Goal: Check status: Check status

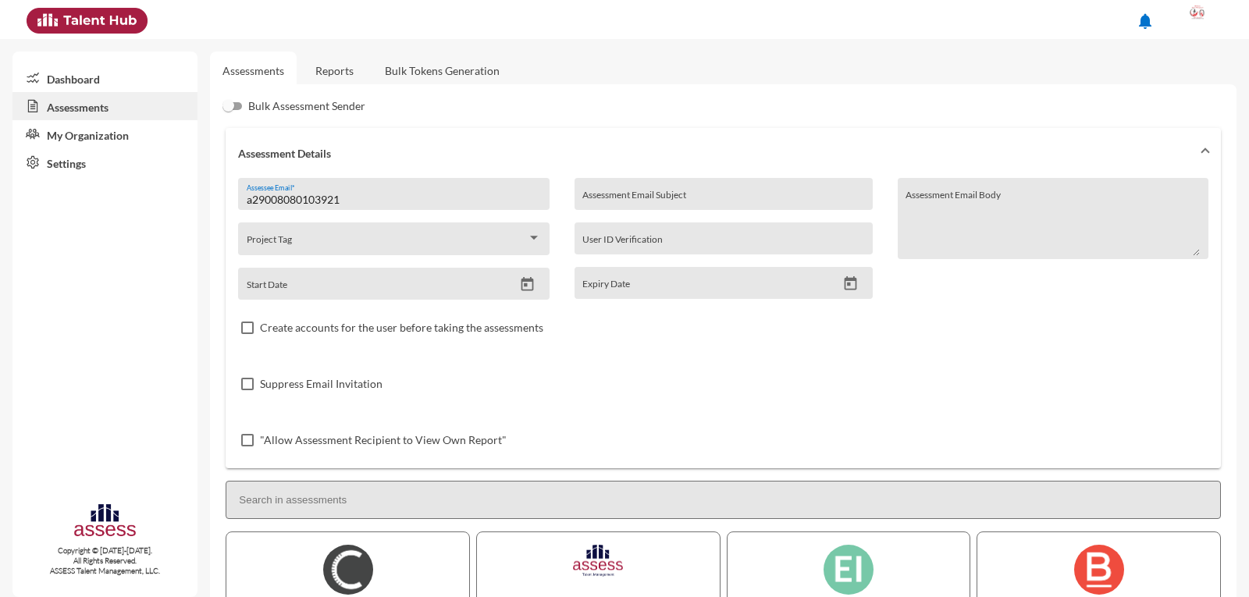
drag, startPoint x: 329, startPoint y: 69, endPoint x: 333, endPoint y: 81, distance: 13.1
click at [329, 69] on link "Reports" at bounding box center [334, 71] width 63 height 38
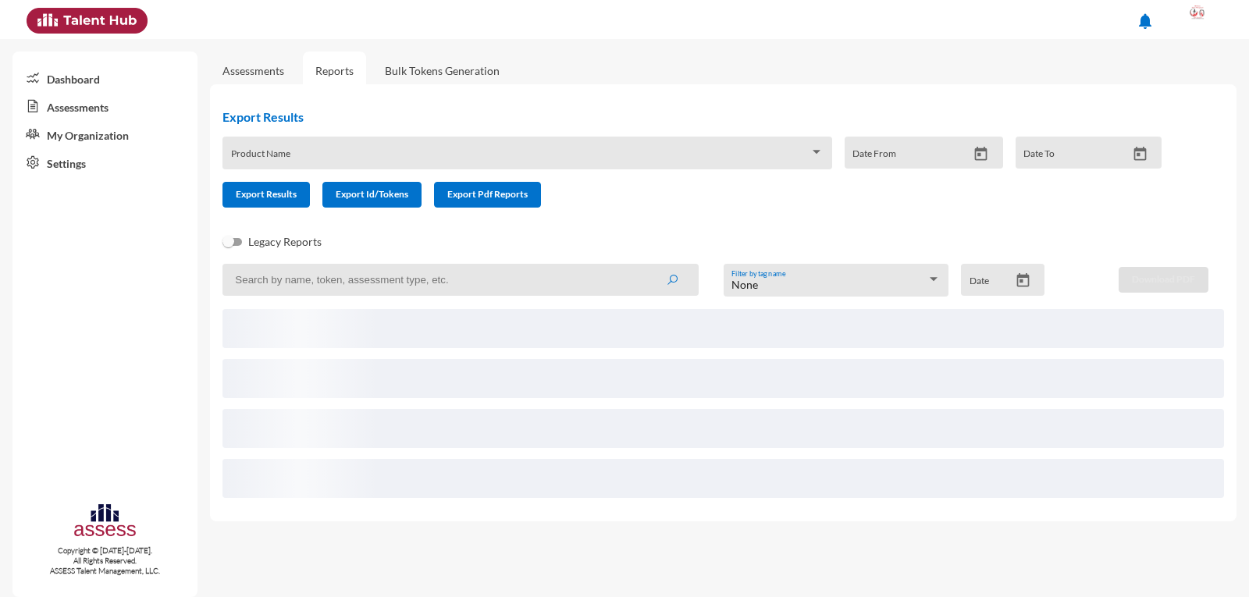
click at [361, 283] on input at bounding box center [459, 280] width 475 height 32
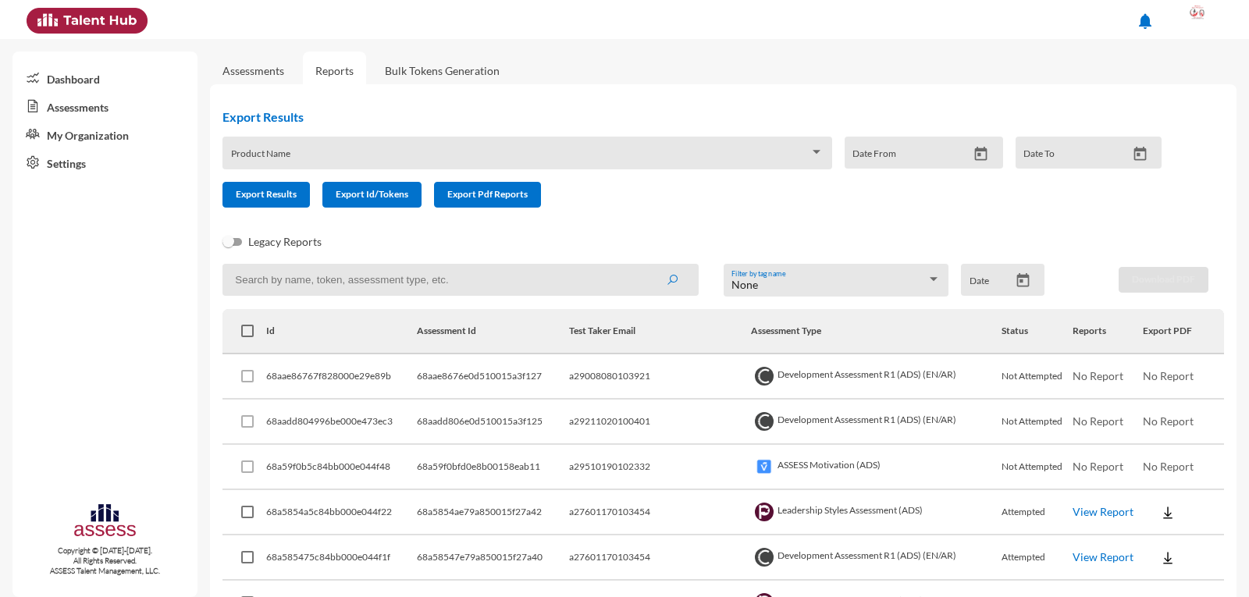
paste input "[EMAIL_ADDRESS][DOMAIN_NAME]"
click at [647, 265] on button "submit" at bounding box center [672, 279] width 50 height 28
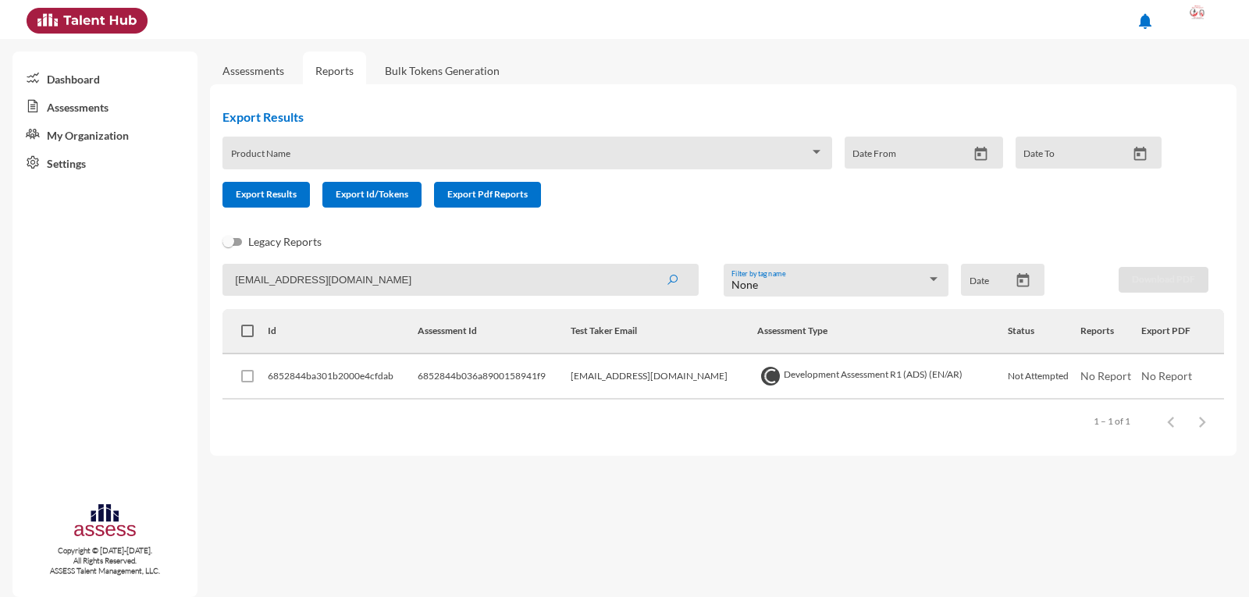
click at [661, 243] on div "Legacy Reports" at bounding box center [710, 248] width 1001 height 31
click at [347, 283] on input "[EMAIL_ADDRESS][DOMAIN_NAME]" at bounding box center [459, 280] width 475 height 32
paste input "2@gmail"
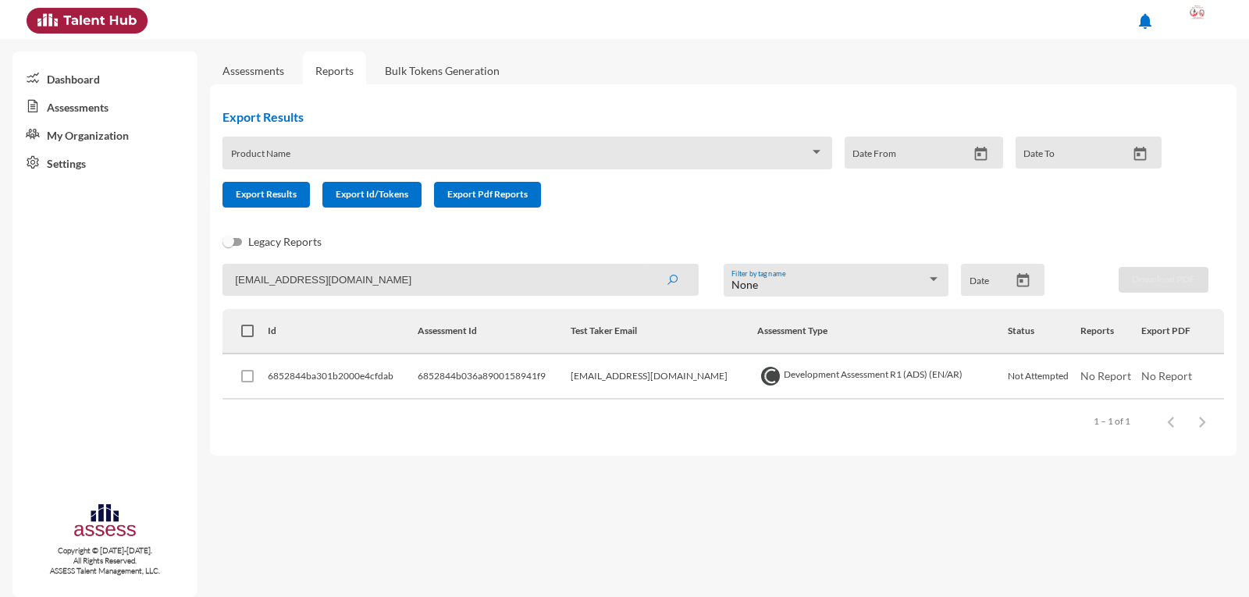
type input "[EMAIL_ADDRESS][DOMAIN_NAME]"
click at [647, 265] on button "submit" at bounding box center [672, 279] width 50 height 28
